Goal: Task Accomplishment & Management: Use online tool/utility

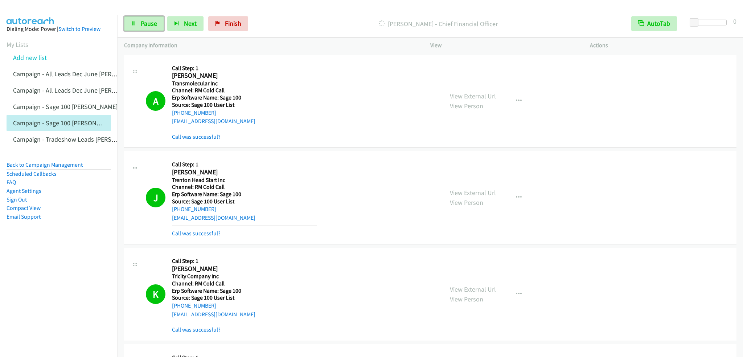
drag, startPoint x: 0, startPoint y: 0, endPoint x: 155, endPoint y: 3, distance: 155.4
click at [147, 24] on span "Pause" at bounding box center [149, 23] width 16 height 8
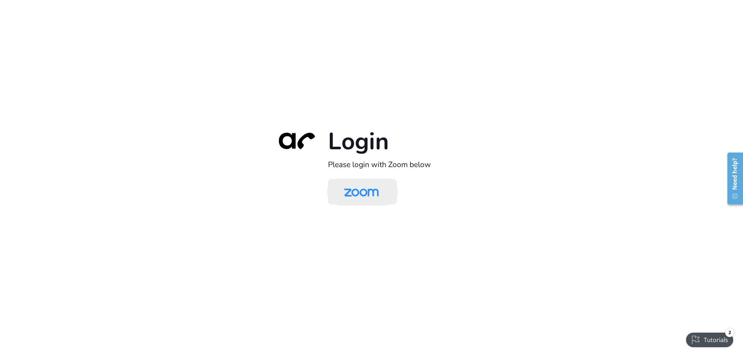
click at [354, 199] on img at bounding box center [361, 192] width 50 height 24
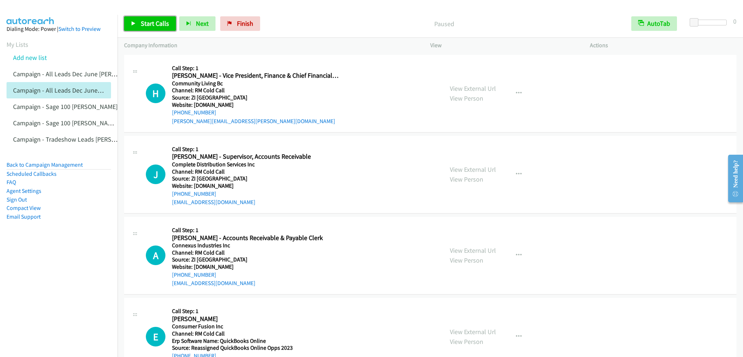
click at [163, 24] on span "Start Calls" at bounding box center [155, 23] width 28 height 8
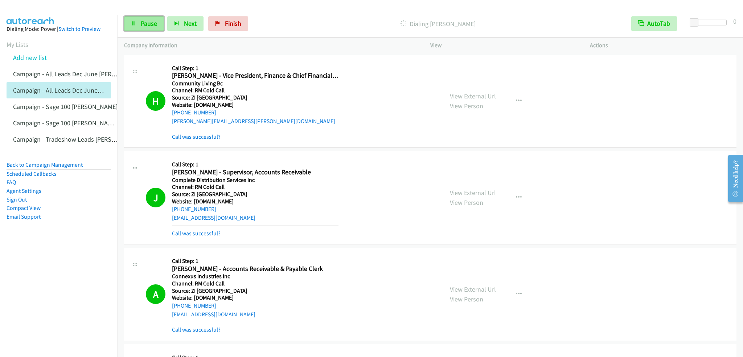
click at [145, 25] on span "Pause" at bounding box center [149, 23] width 16 height 8
click at [148, 19] on span "Start Calls" at bounding box center [155, 23] width 28 height 8
